Goal: Check status: Check status

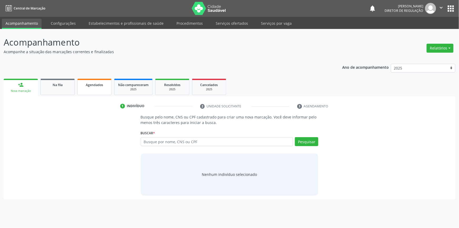
click at [91, 90] on link "Agendados" at bounding box center [94, 87] width 34 height 16
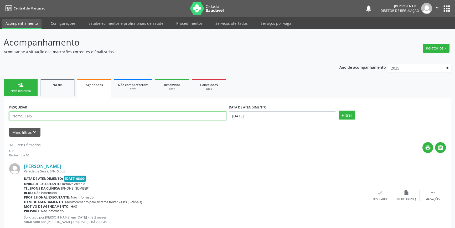
click at [51, 117] on input "text" at bounding box center [117, 115] width 217 height 9
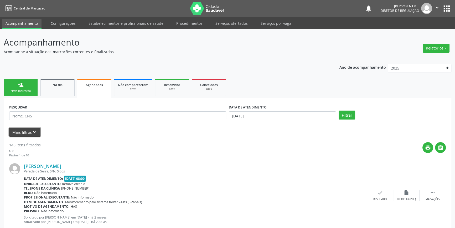
click at [34, 133] on icon "keyboard_arrow_down" at bounding box center [35, 132] width 6 height 6
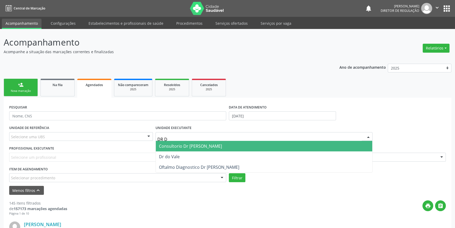
type input "DR [PERSON_NAME]"
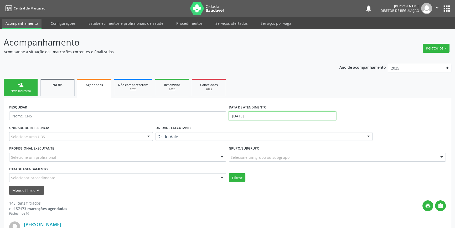
click at [252, 115] on input "[DATE]" at bounding box center [282, 115] width 107 height 9
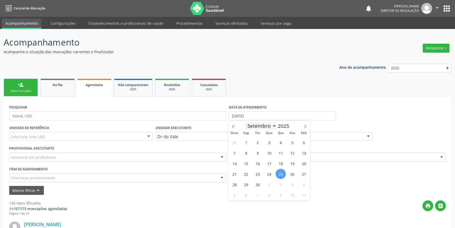
click at [252, 124] on select "Janeiro Fevereiro Março Abril Maio Junho Julho Agosto Setembro Outubro Novembro…" at bounding box center [261, 125] width 32 height 7
select select "0"
click at [245, 122] on select "Janeiro Fevereiro Março Abril Maio Junho Julho Agosto Setembro Outubro Novembro…" at bounding box center [261, 125] width 32 height 7
click at [269, 143] on span "1" at bounding box center [269, 142] width 10 height 10
type input "[DATE]"
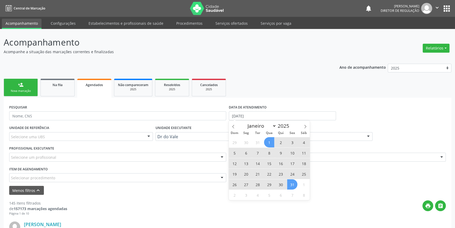
click at [291, 183] on span "31" at bounding box center [292, 184] width 10 height 10
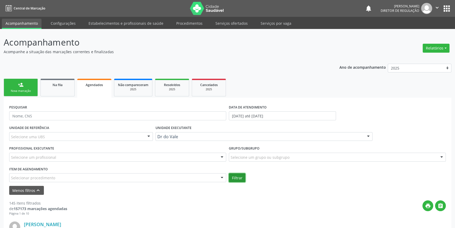
click at [241, 176] on button "Filtrar" at bounding box center [237, 177] width 17 height 9
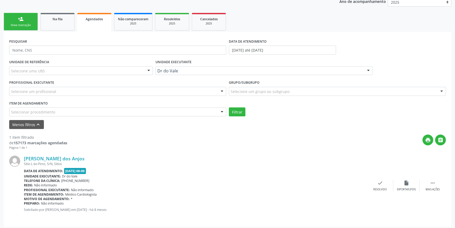
scroll to position [68, 0]
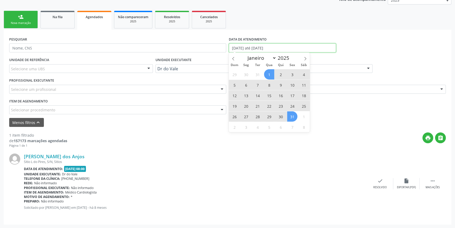
click at [270, 50] on input "[DATE] até [DATE]" at bounding box center [282, 47] width 107 height 9
click at [271, 70] on span "1" at bounding box center [269, 74] width 10 height 10
type input "[DATE]"
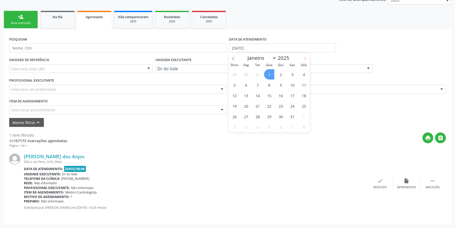
click at [304, 59] on icon at bounding box center [306, 59] width 4 height 4
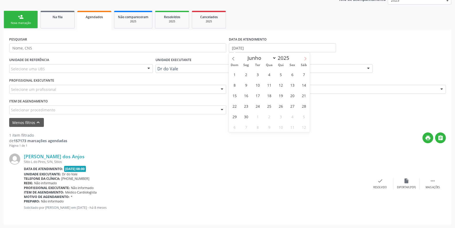
click at [304, 59] on icon at bounding box center [306, 59] width 4 height 4
select select "8"
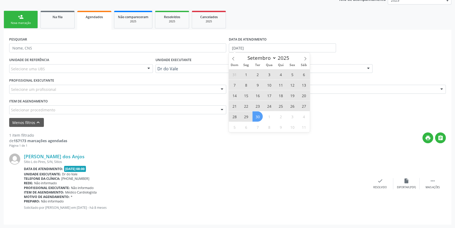
click at [260, 117] on span "30" at bounding box center [258, 116] width 10 height 10
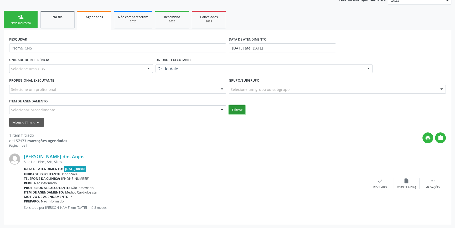
click at [238, 109] on button "Filtrar" at bounding box center [237, 109] width 17 height 9
click at [430, 135] on icon "print" at bounding box center [428, 138] width 6 height 6
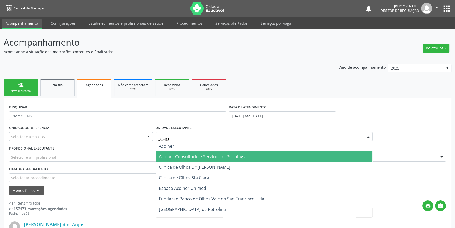
type input "OLHOS"
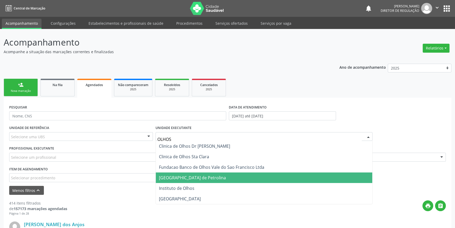
click at [201, 176] on span "[GEOGRAPHIC_DATA] de Petrolina" at bounding box center [192, 178] width 67 height 6
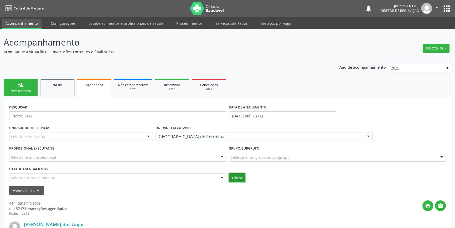
click at [239, 176] on button "Filtrar" at bounding box center [237, 177] width 17 height 9
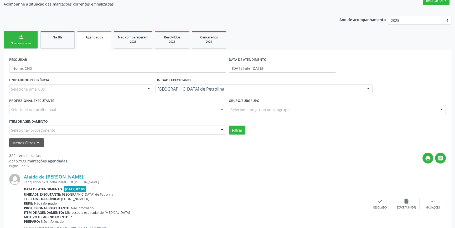
scroll to position [24, 0]
